Goal: Check status: Check status

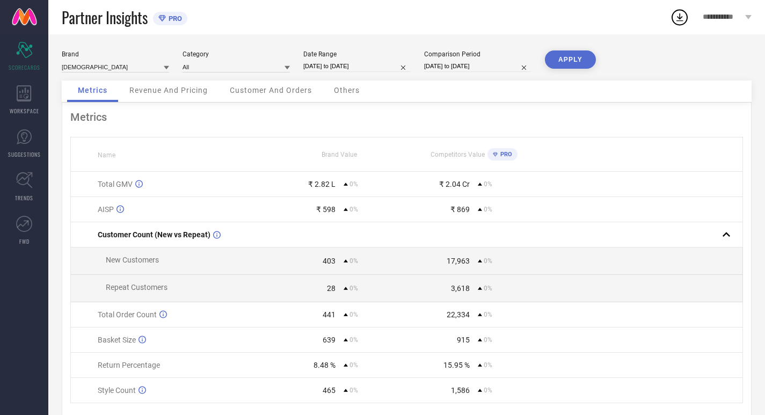
click at [337, 66] on input "[DATE] to [DATE]" at bounding box center [356, 66] width 107 height 11
select select "6"
select select "2025"
select select "7"
select select "2025"
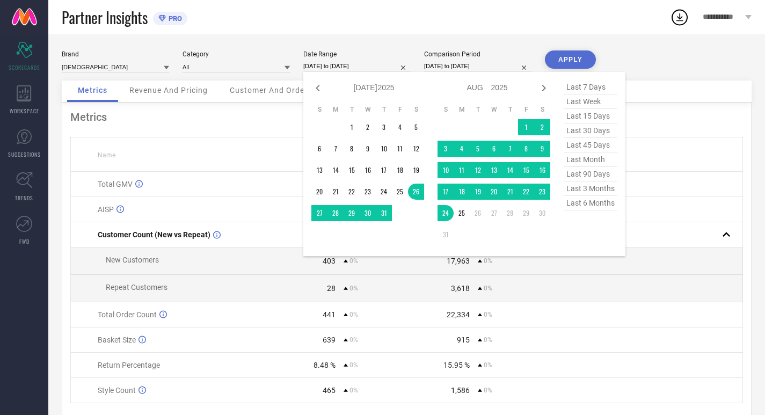
click at [575, 134] on span "last 30 days" at bounding box center [591, 131] width 54 height 14
type input "[DATE] to [DATE]"
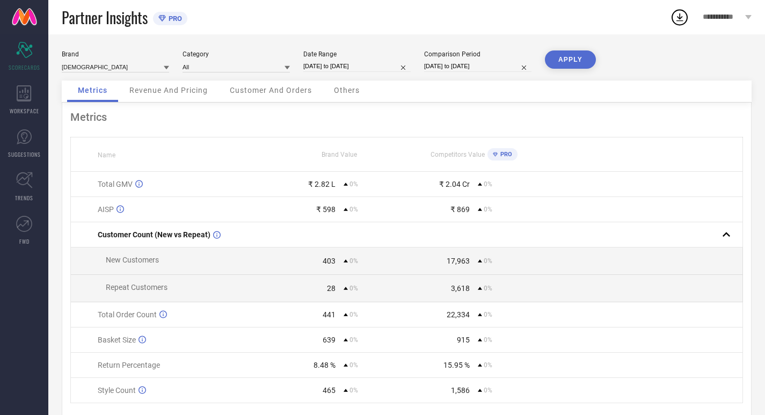
click at [491, 60] on div "Comparison Period [DATE] to [DATE]" at bounding box center [477, 61] width 107 height 22
click at [492, 64] on input "[DATE] to [DATE]" at bounding box center [477, 66] width 107 height 11
select select "6"
select select "2025"
select select "7"
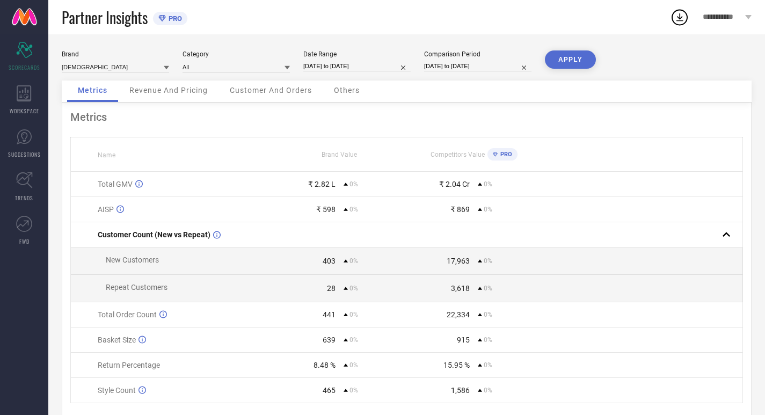
select select "2025"
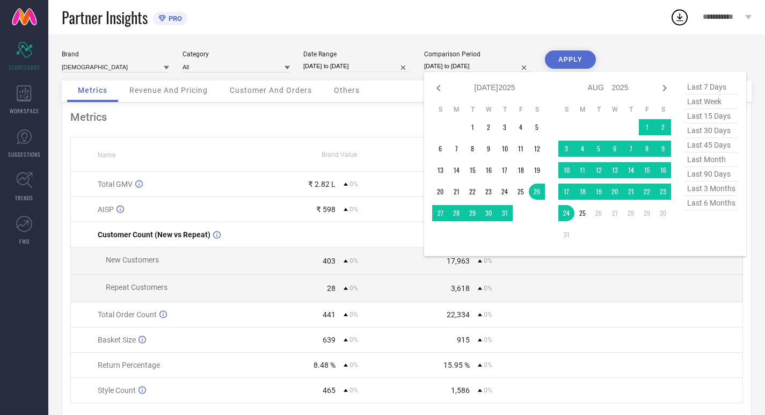
click at [696, 137] on span "last 30 days" at bounding box center [712, 131] width 54 height 14
type input "[DATE] to [DATE]"
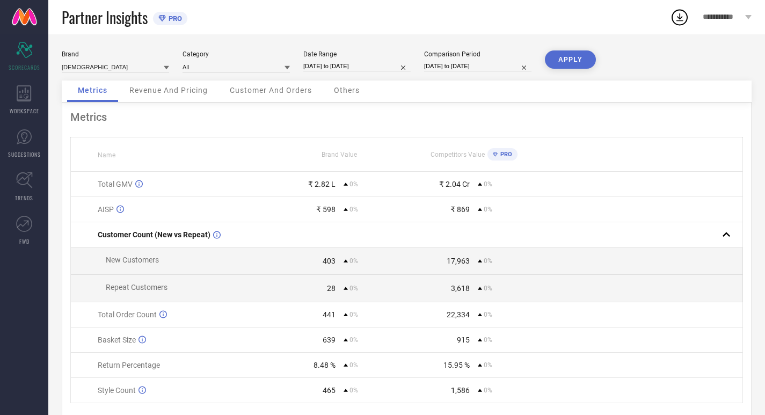
click at [552, 60] on button "APPLY" at bounding box center [570, 59] width 51 height 18
click at [28, 79] on div "WORKSPACE" at bounding box center [24, 99] width 48 height 43
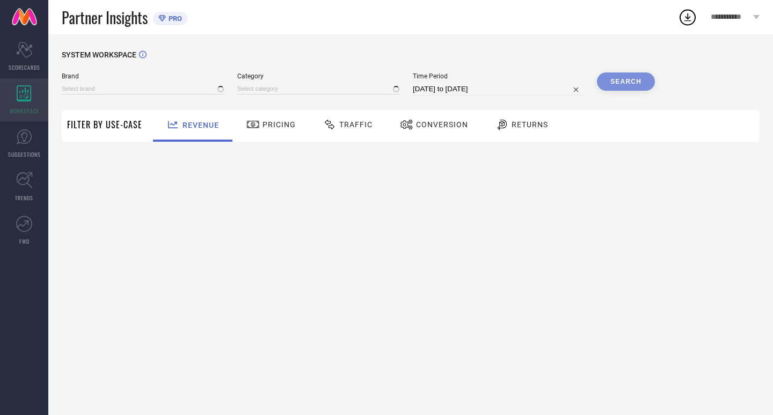
type input "[DEMOGRAPHIC_DATA]"
type input "All"
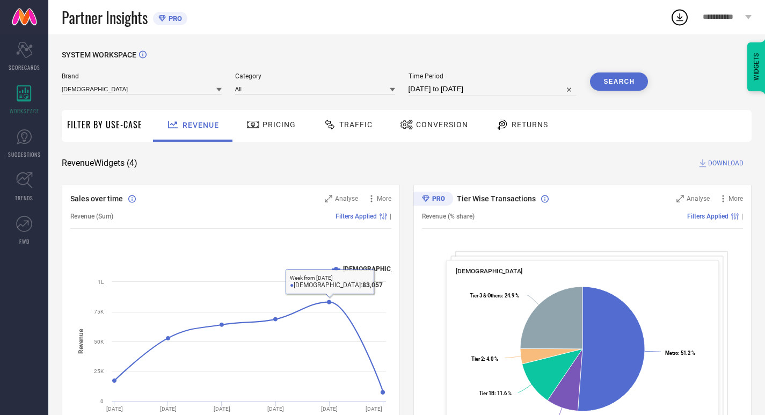
click at [255, 98] on div "Brand INDIANRANG Category All Time Period [DATE] to [DATE] Search" at bounding box center [355, 88] width 586 height 32
click at [256, 117] on div "Pricing" at bounding box center [271, 124] width 55 height 18
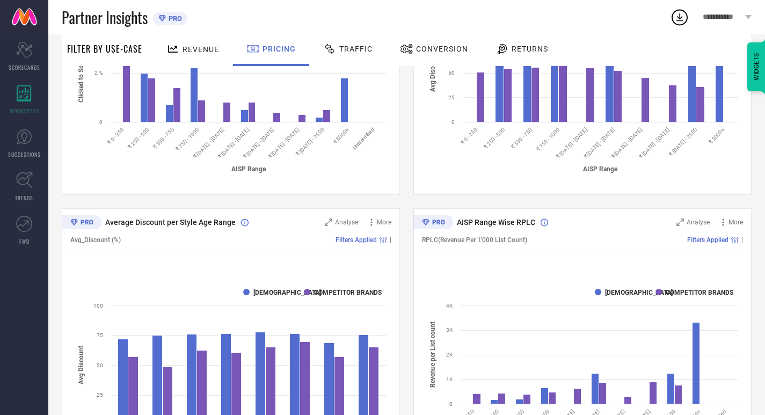
scroll to position [619, 0]
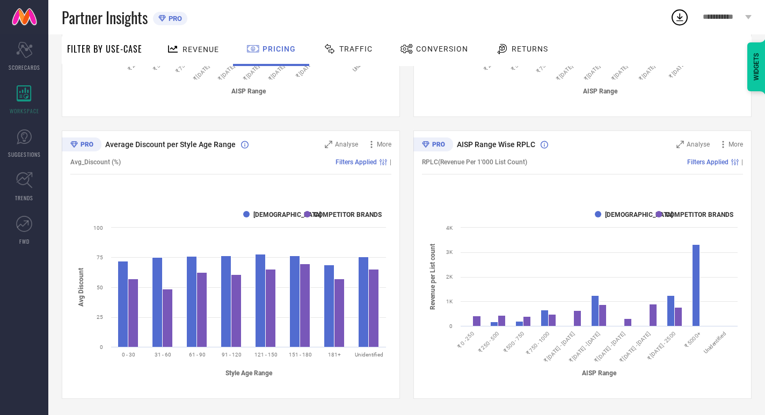
click at [342, 48] on span "Traffic" at bounding box center [355, 49] width 33 height 9
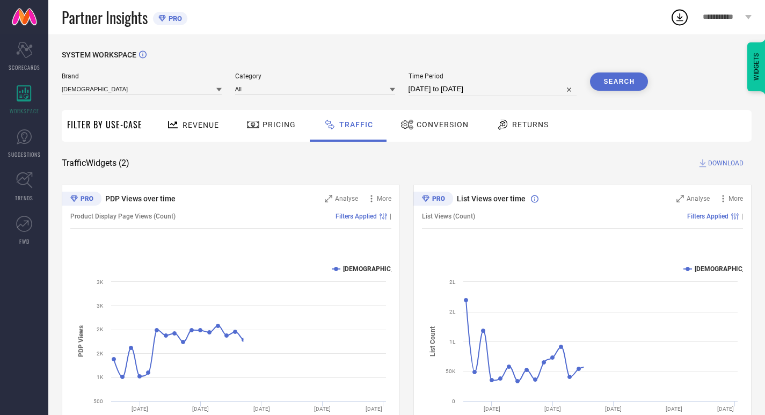
scroll to position [55, 0]
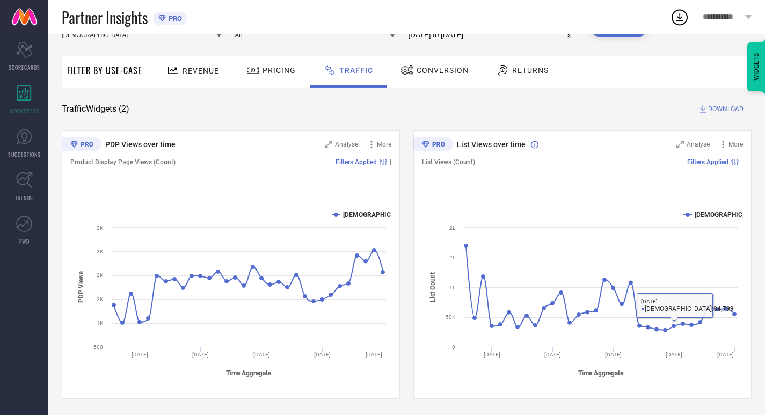
click at [424, 62] on div "Conversion" at bounding box center [435, 70] width 74 height 18
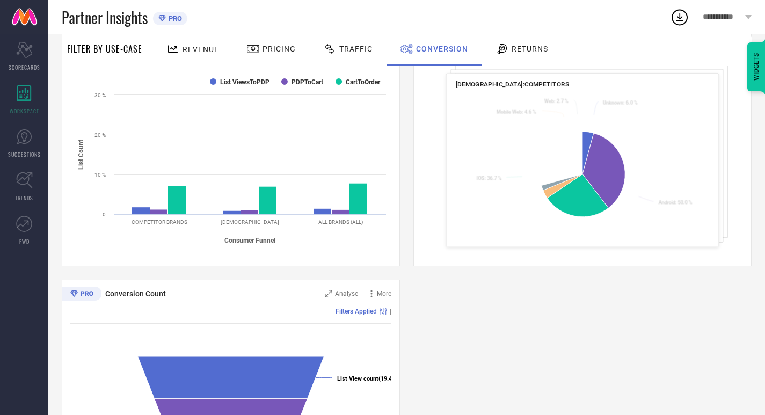
scroll to position [188, 0]
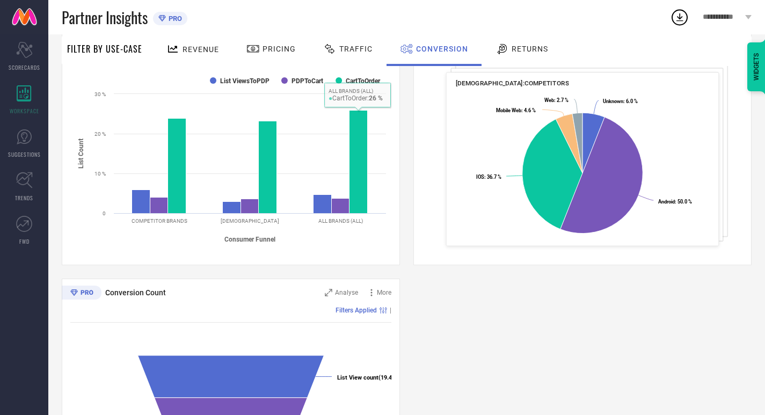
click at [507, 52] on div at bounding box center [504, 48] width 16 height 13
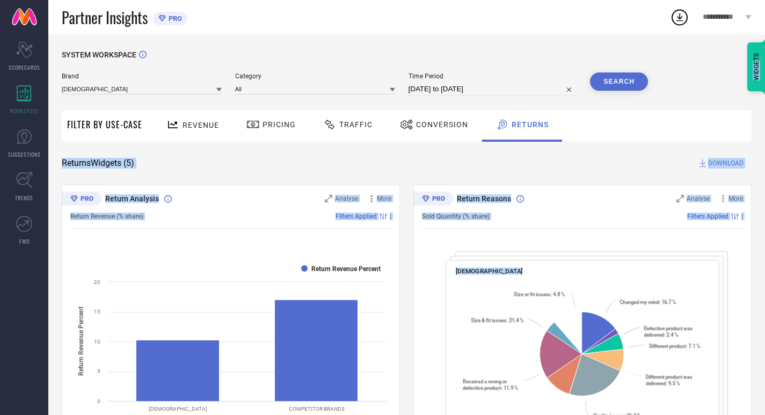
drag, startPoint x: 765, startPoint y: 101, endPoint x: 765, endPoint y: 121, distance: 19.9
click at [765, 121] on html "**********" at bounding box center [382, 207] width 765 height 415
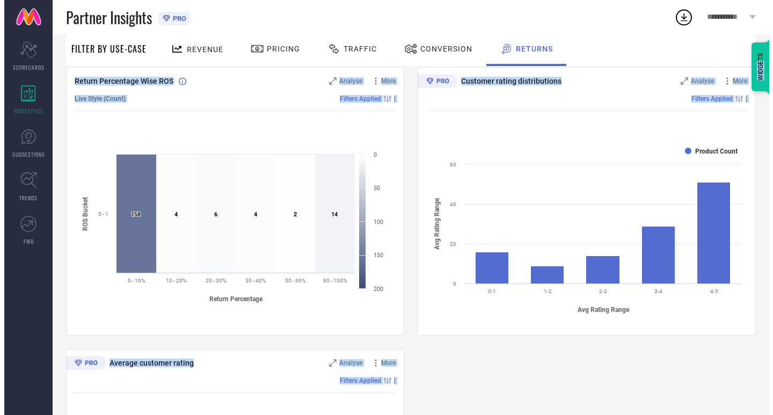
scroll to position [287, 0]
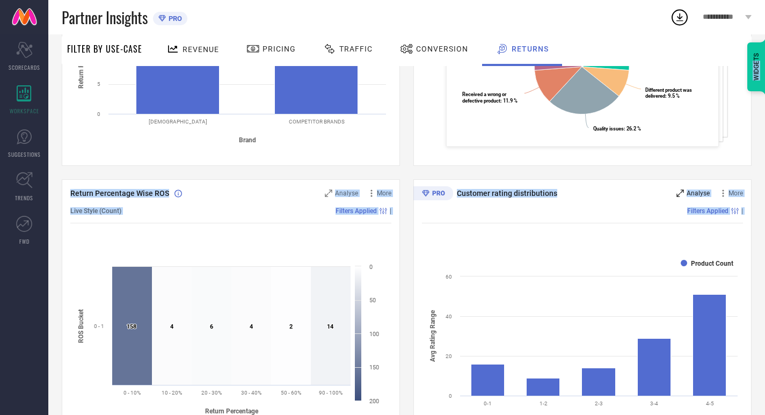
click at [688, 190] on div "Analyse" at bounding box center [693, 193] width 33 height 11
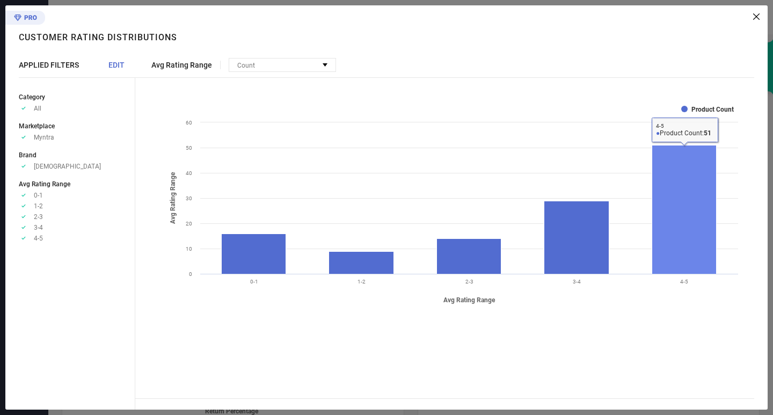
click at [683, 199] on rect at bounding box center [684, 210] width 64 height 129
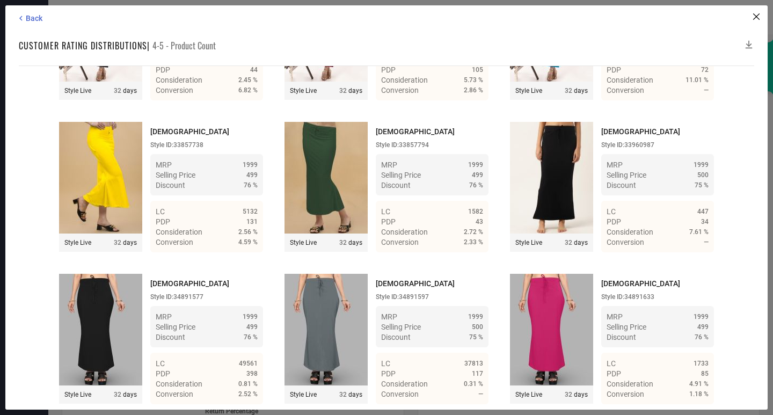
scroll to position [3652, 0]
